Goal: Task Accomplishment & Management: Manage account settings

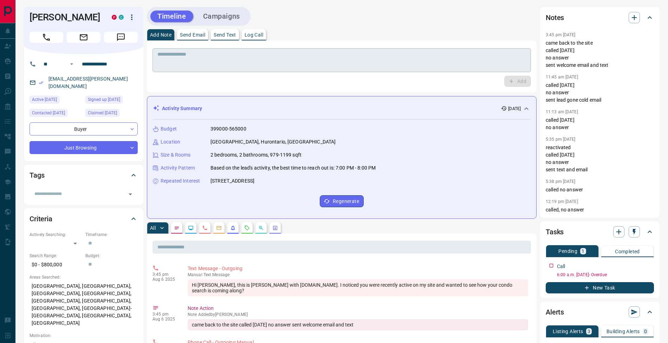
click at [268, 48] on div "* ​" at bounding box center [341, 60] width 378 height 24
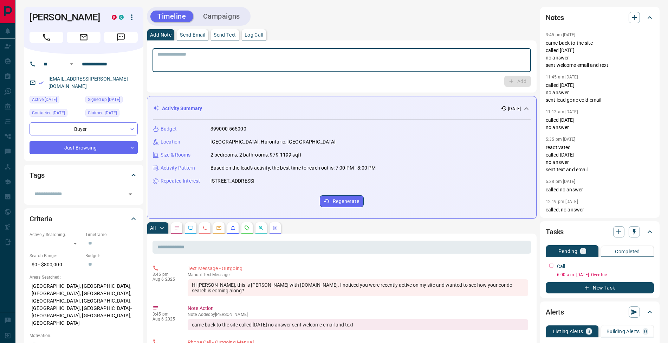
click at [255, 35] on p "Log Call" at bounding box center [254, 34] width 19 height 5
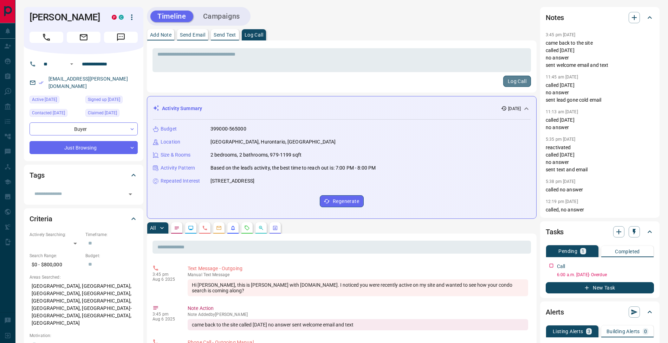
click at [518, 80] on button "Log Call" at bounding box center [517, 81] width 28 height 11
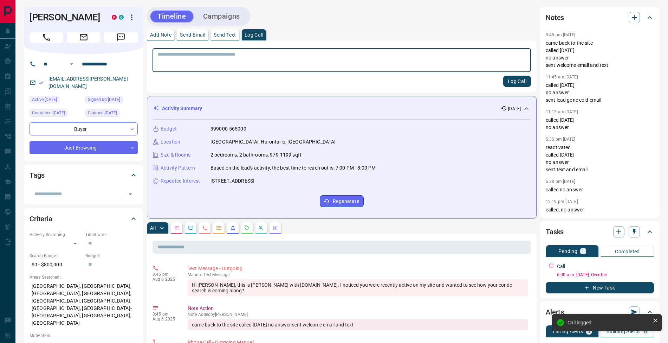
click at [170, 34] on p "Add Note" at bounding box center [160, 34] width 21 height 5
click at [178, 58] on textarea at bounding box center [341, 60] width 369 height 18
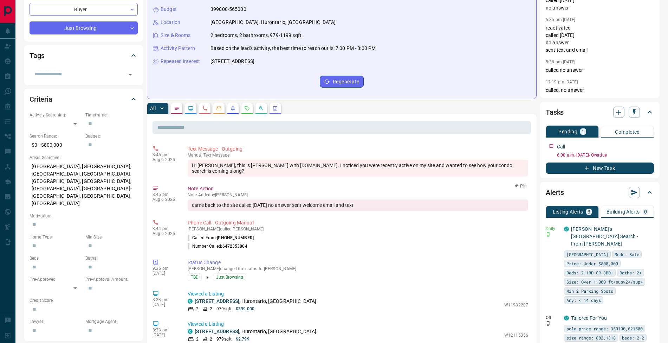
scroll to position [118, 0]
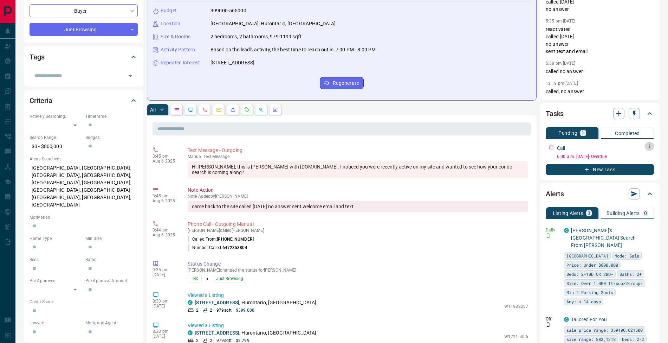
click at [649, 148] on icon "button" at bounding box center [649, 146] width 1 height 4
click at [644, 158] on li "Edit" at bounding box center [638, 159] width 31 height 11
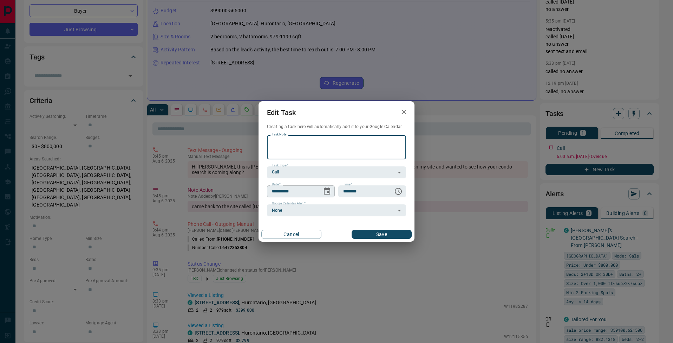
click at [328, 193] on icon "Choose date, selected date is Aug 8, 2025" at bounding box center [327, 190] width 6 height 7
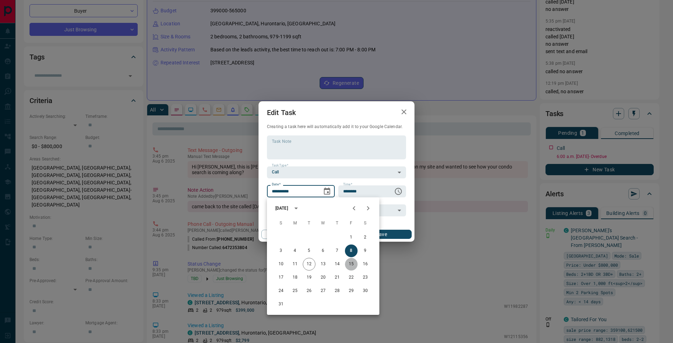
click at [353, 265] on button "15" at bounding box center [351, 264] width 13 height 13
type input "**********"
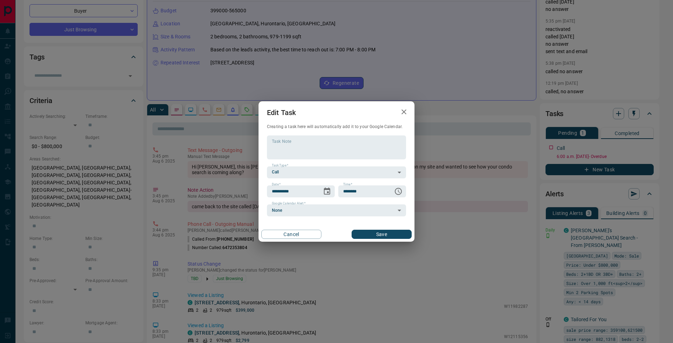
click at [397, 232] on button "Save" at bounding box center [382, 233] width 60 height 9
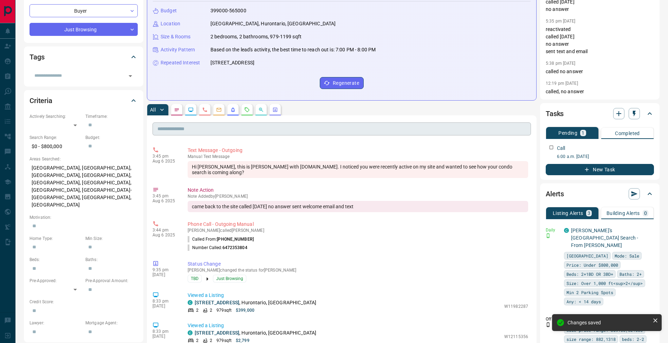
scroll to position [0, 0]
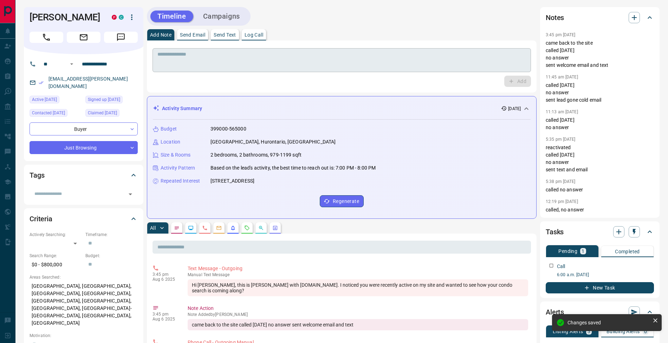
click at [193, 58] on textarea at bounding box center [341, 60] width 369 height 18
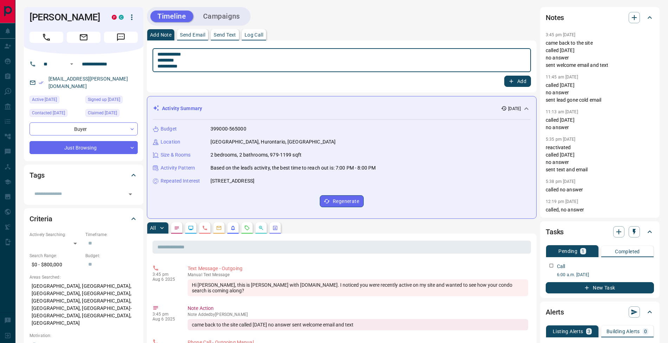
click at [160, 61] on textarea "**********" at bounding box center [341, 60] width 369 height 18
type textarea "**********"
click at [522, 83] on button "Add" at bounding box center [517, 81] width 27 height 11
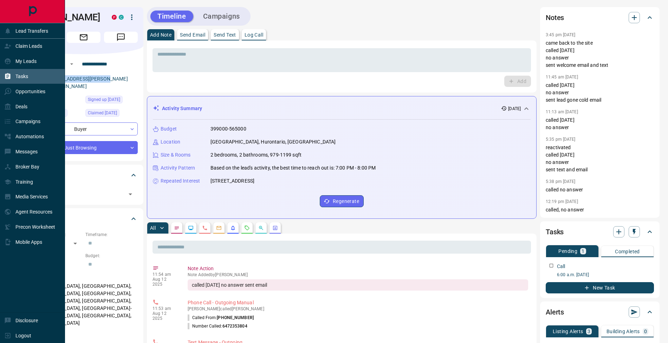
click at [10, 76] on icon at bounding box center [7, 76] width 5 height 6
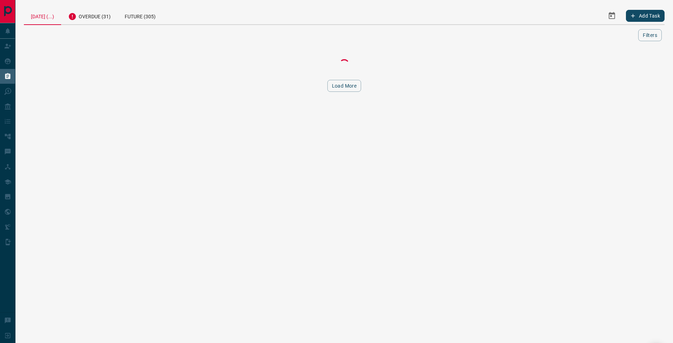
drag, startPoint x: 97, startPoint y: 18, endPoint x: 119, endPoint y: 52, distance: 41.0
click at [97, 19] on div "Overdue (31)" at bounding box center [89, 15] width 57 height 17
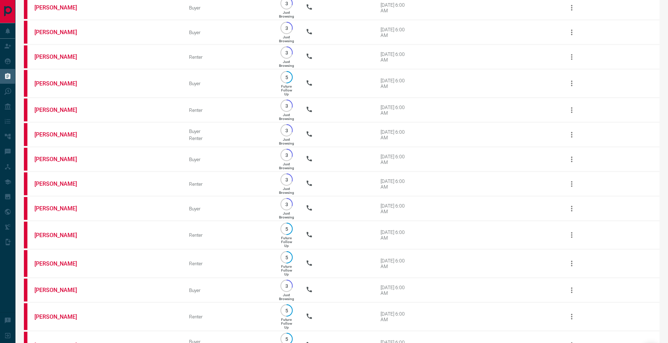
scroll to position [541, 0]
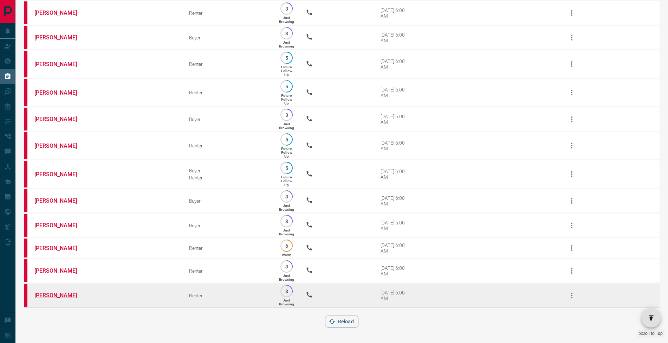
click at [59, 296] on link "[PERSON_NAME]" at bounding box center [60, 295] width 53 height 7
